Goal: Task Accomplishment & Management: Use online tool/utility

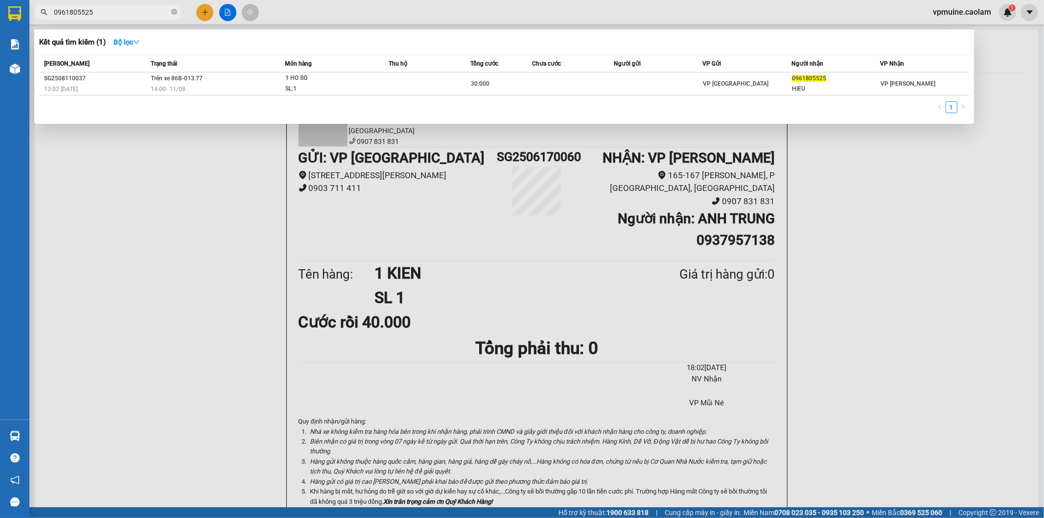
click at [212, 168] on div at bounding box center [522, 259] width 1044 height 518
click at [176, 14] on icon "close-circle" at bounding box center [174, 12] width 6 height 6
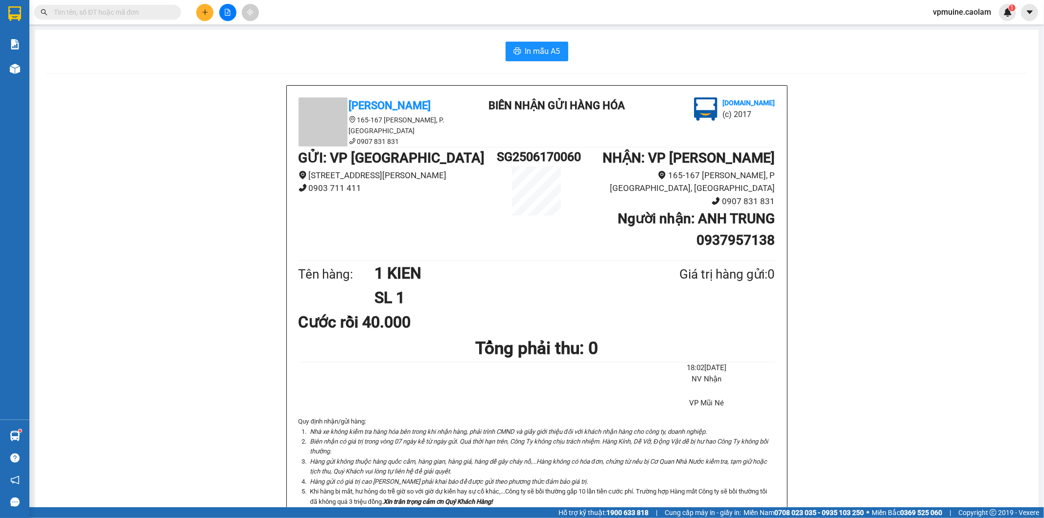
drag, startPoint x: 159, startPoint y: 15, endPoint x: 133, endPoint y: 3, distance: 28.0
click at [158, 15] on input "text" at bounding box center [112, 12] width 116 height 11
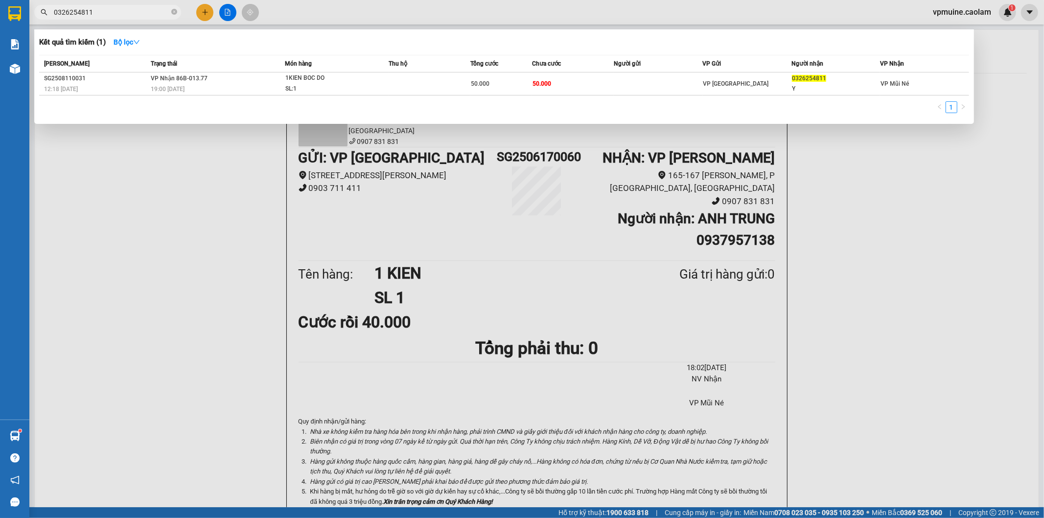
type input "0326254811"
click at [351, 110] on div "1" at bounding box center [504, 110] width 930 height 18
click at [234, 21] on div at bounding box center [522, 259] width 1044 height 518
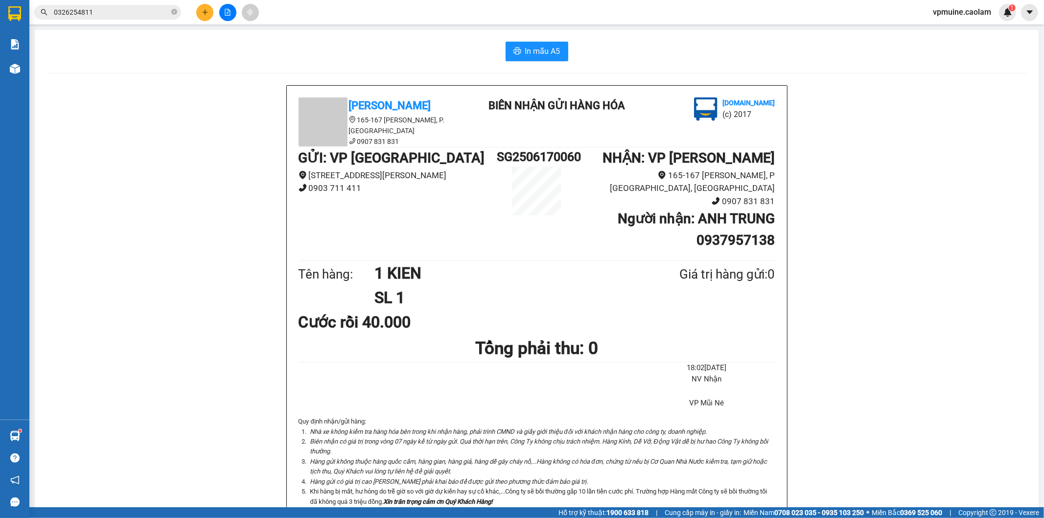
click at [232, 19] on button at bounding box center [227, 12] width 17 height 17
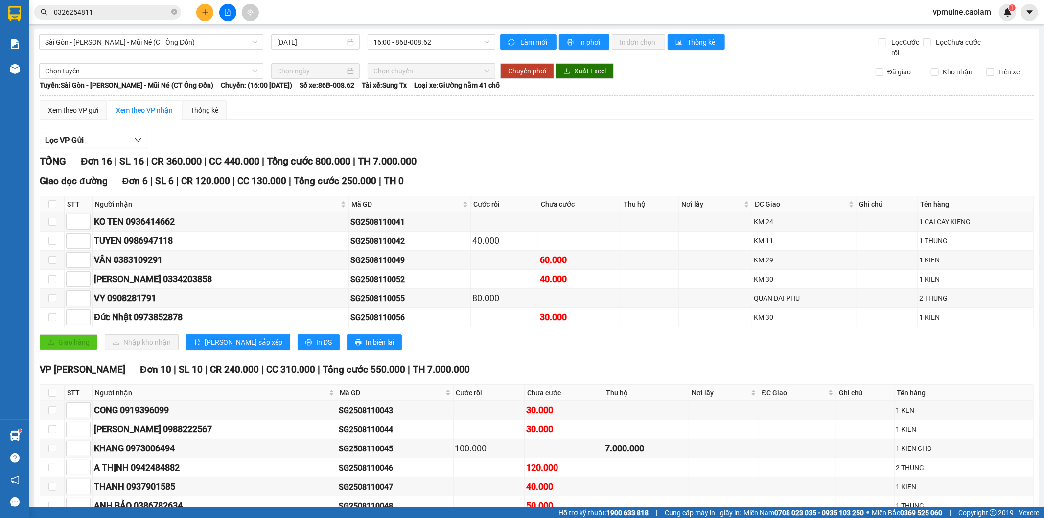
scroll to position [138, 0]
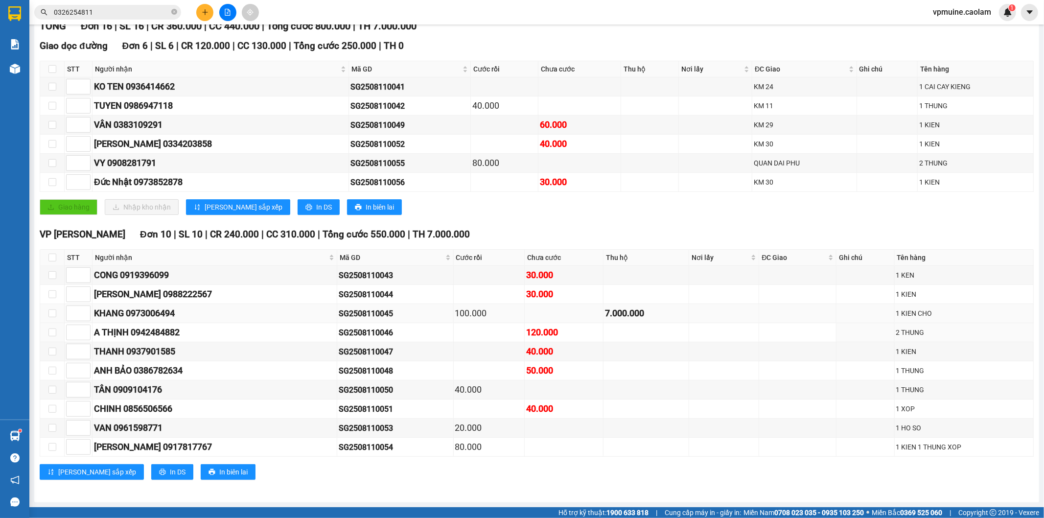
drag, startPoint x: 527, startPoint y: 322, endPoint x: 601, endPoint y: 320, distance: 74.4
click at [542, 320] on tbody "CONG 0919396099 SG2508110043 30.000 [GEOGRAPHIC_DATA][PERSON_NAME] 0988222567 S…" at bounding box center [537, 361] width 994 height 191
click at [607, 319] on div "7.000.000" at bounding box center [646, 313] width 82 height 14
click at [605, 319] on div "7.000.000" at bounding box center [646, 313] width 82 height 14
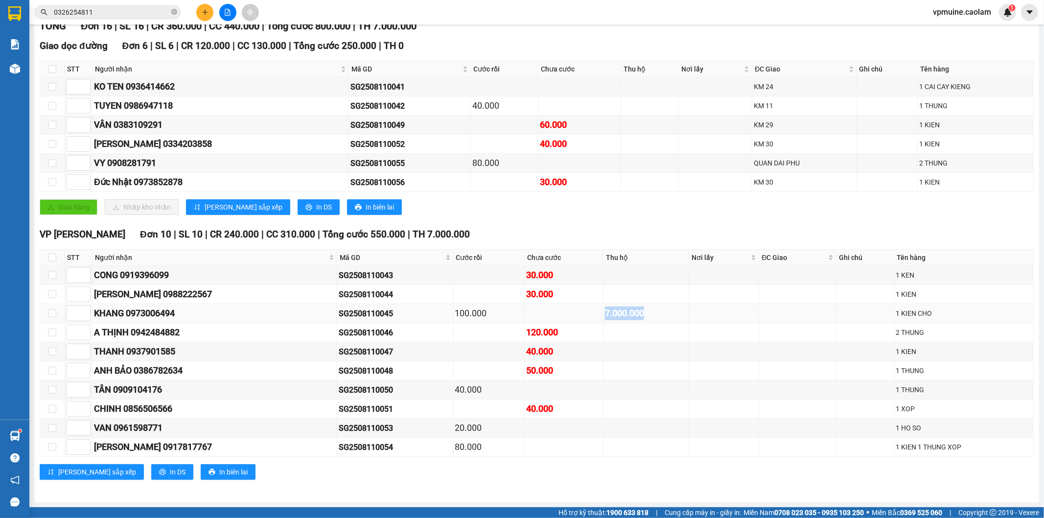
click at [605, 319] on div "7.000.000" at bounding box center [646, 313] width 82 height 14
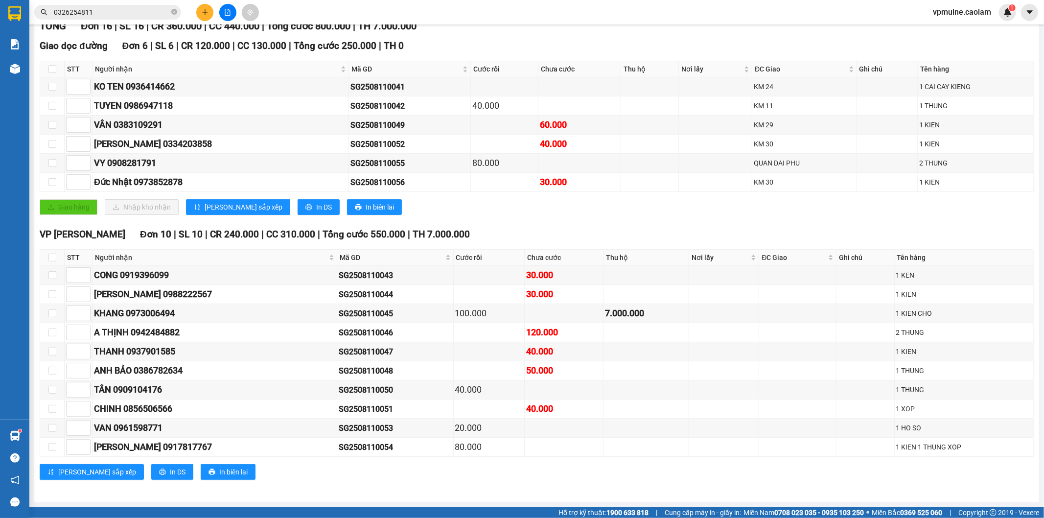
click at [131, 20] on div "Kết quả tìm kiếm ( 1 ) Bộ lọc Mã ĐH Trạng thái Món hàng Thu hộ Tổng cước Chưa c…" at bounding box center [95, 12] width 191 height 17
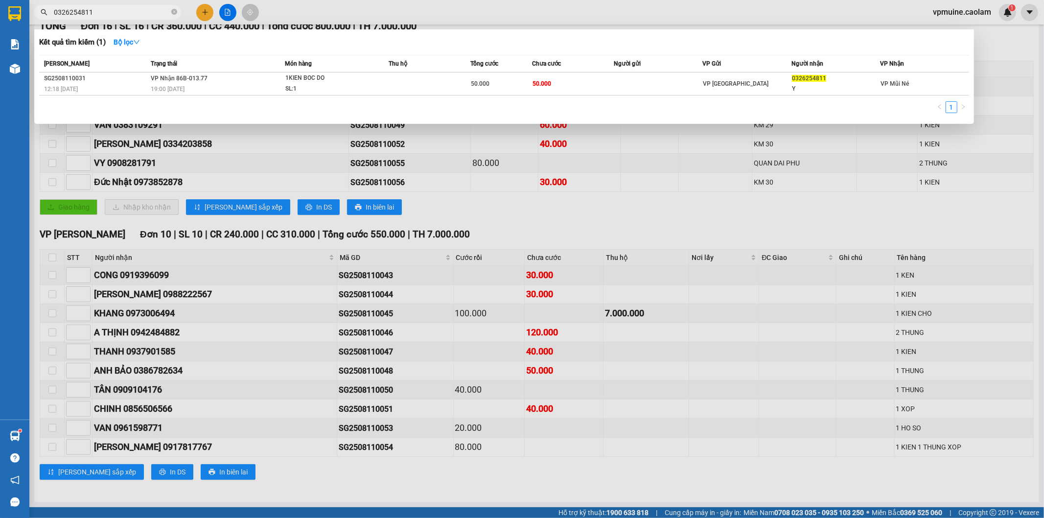
click at [133, 16] on input "0326254811" at bounding box center [112, 12] width 116 height 11
click at [723, 243] on div at bounding box center [522, 259] width 1044 height 518
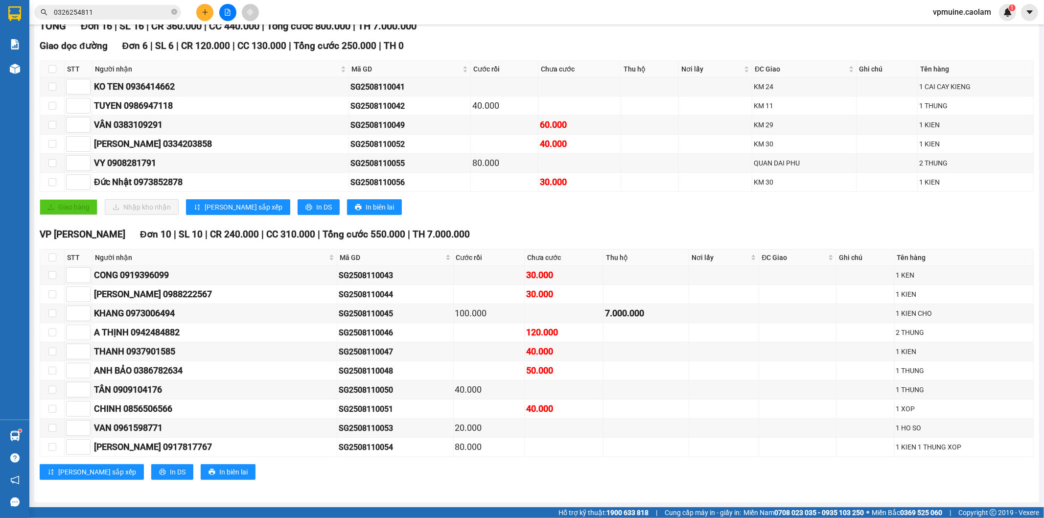
scroll to position [0, 0]
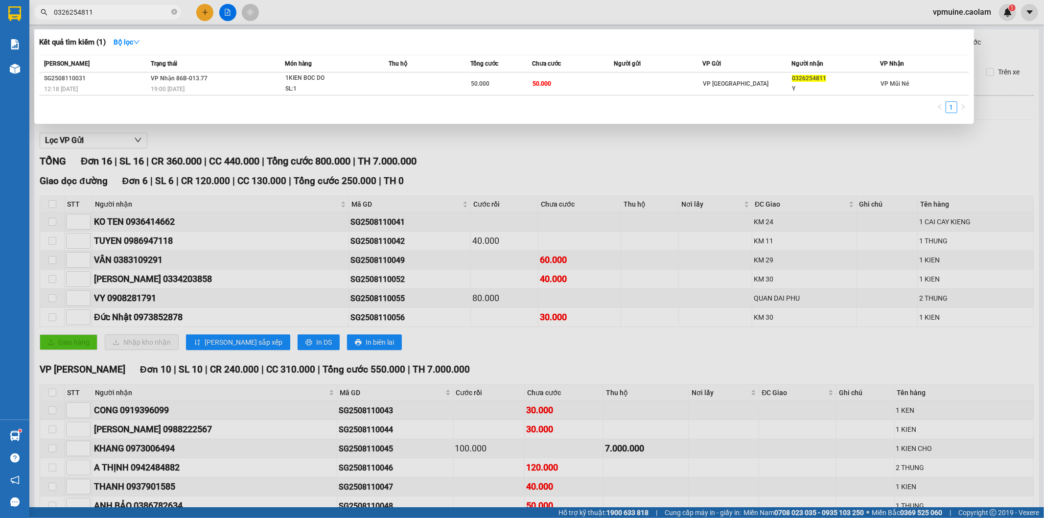
click at [148, 15] on input "0326254811" at bounding box center [112, 12] width 116 height 11
click at [239, 89] on div "19:00 [DATE]" at bounding box center [218, 89] width 134 height 11
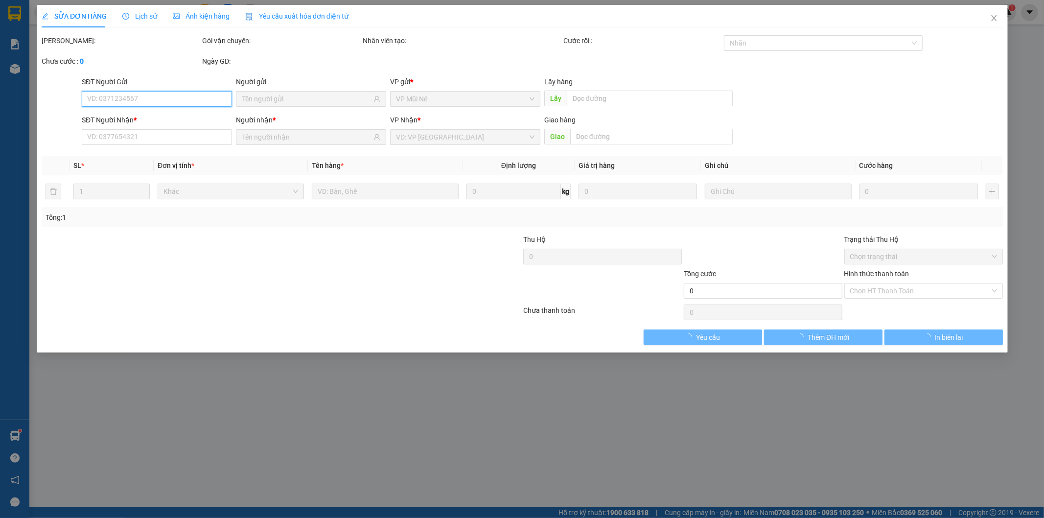
type input "0326254811"
type input "Y"
type input "50.000"
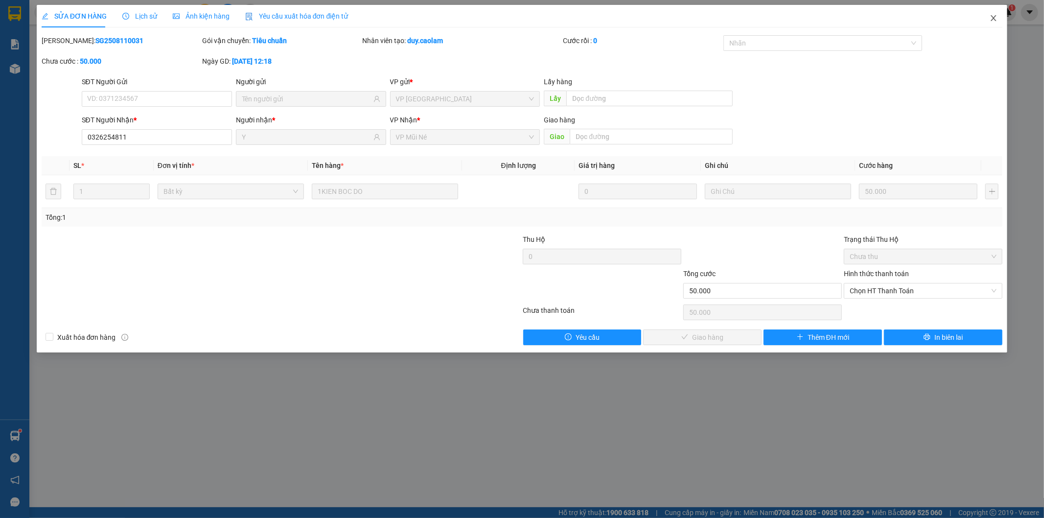
click at [1000, 16] on span "Close" at bounding box center [993, 18] width 27 height 27
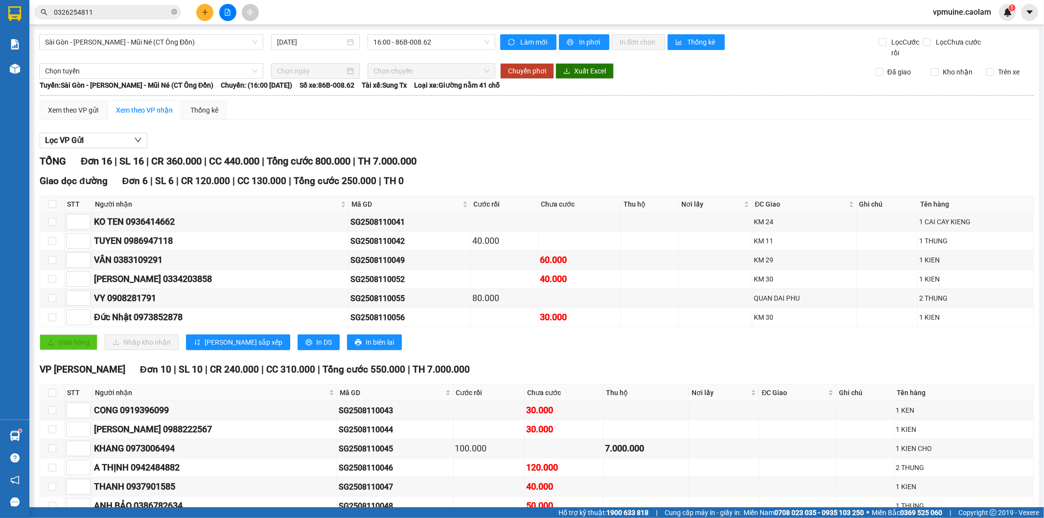
scroll to position [54, 0]
